Goal: Task Accomplishment & Management: Use online tool/utility

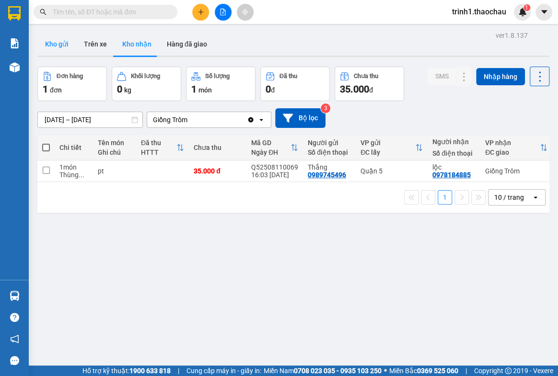
click at [65, 40] on button "Kho gửi" at bounding box center [56, 44] width 39 height 23
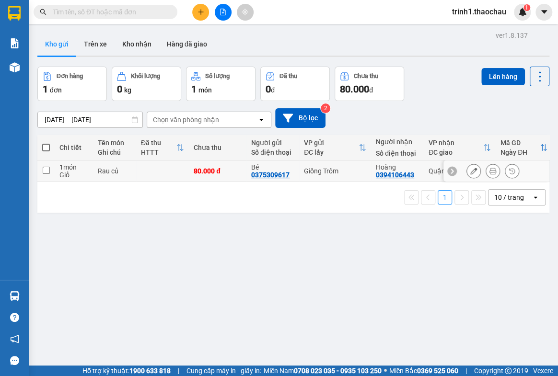
click at [45, 172] on input "checkbox" at bounding box center [46, 170] width 7 height 7
checkbox input "true"
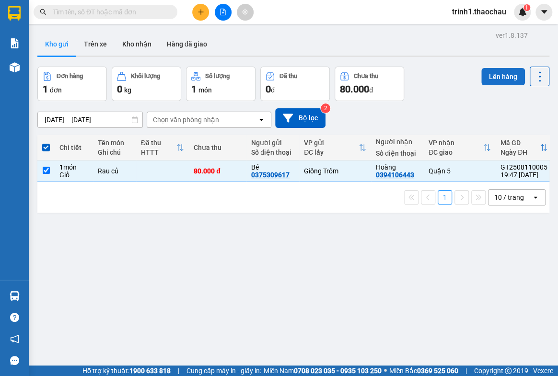
click at [489, 75] on button "Lên hàng" at bounding box center [503, 76] width 44 height 17
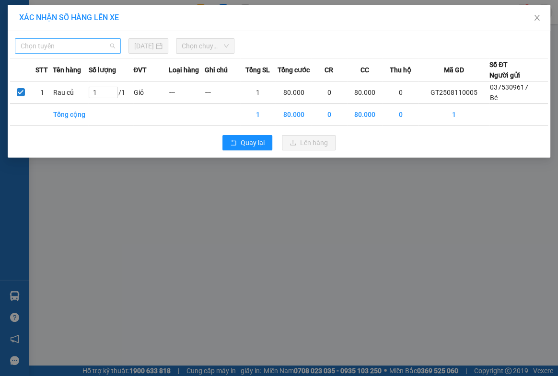
click at [61, 45] on span "Chọn tuyến" at bounding box center [68, 46] width 94 height 14
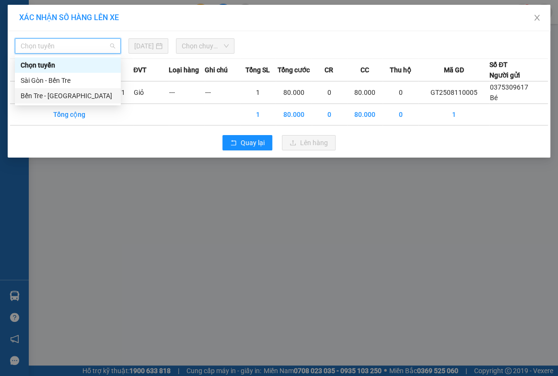
click at [38, 96] on div "Bến Tre - [GEOGRAPHIC_DATA]" at bounding box center [68, 96] width 94 height 11
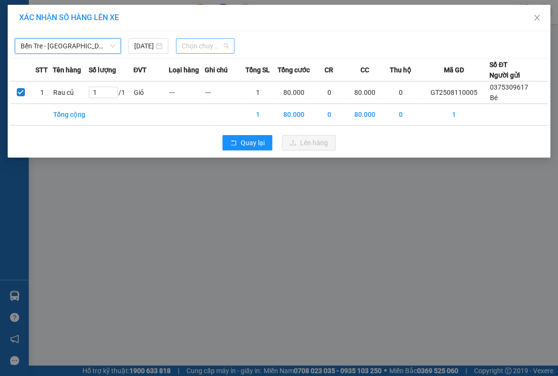
click at [201, 47] on span "Chọn chuyến" at bounding box center [205, 46] width 47 height 14
click at [145, 49] on input "[DATE]" at bounding box center [144, 46] width 20 height 11
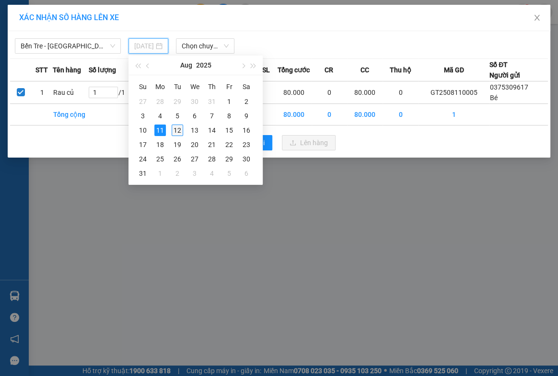
click at [177, 130] on div "12" at bounding box center [177, 130] width 11 height 11
type input "[DATE]"
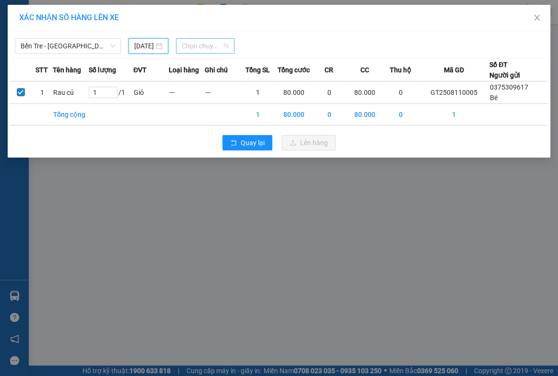
click at [203, 48] on span "Chọn chuyến" at bounding box center [205, 46] width 47 height 14
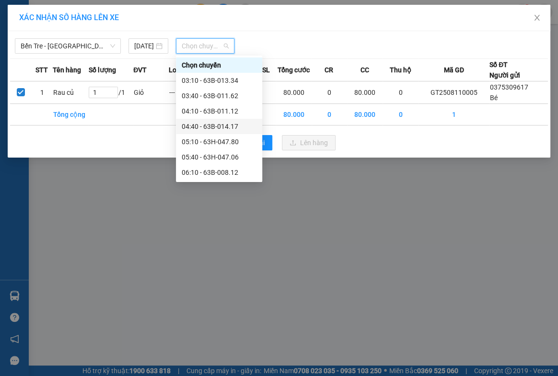
click at [210, 125] on div "04:40 - 63B-014.17" at bounding box center [219, 126] width 75 height 11
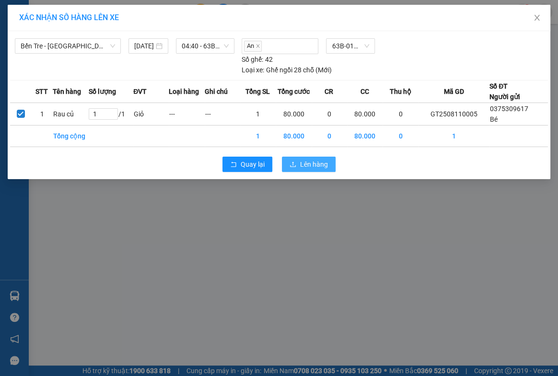
click at [302, 162] on span "Lên hàng" at bounding box center [314, 164] width 28 height 11
